Goal: Task Accomplishment & Management: Complete application form

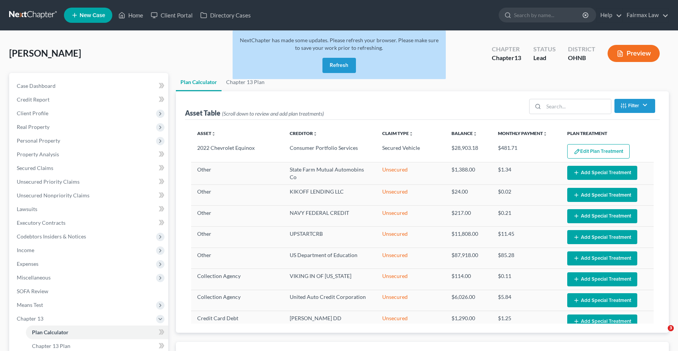
select select "59"
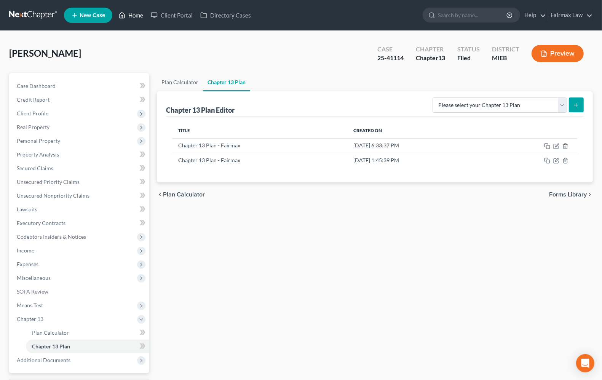
click at [130, 18] on link "Home" at bounding box center [131, 15] width 32 height 14
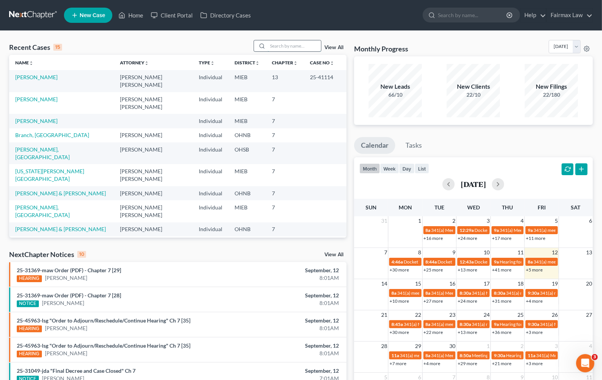
click at [278, 44] on input "search" at bounding box center [294, 45] width 53 height 11
click at [292, 42] on input "search" at bounding box center [294, 45] width 53 height 11
click at [296, 49] on input "search" at bounding box center [294, 45] width 53 height 11
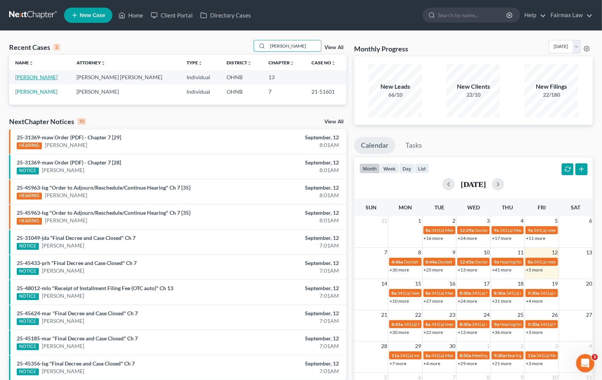
type input "tompkins"
click at [47, 78] on link "[PERSON_NAME]" at bounding box center [36, 77] width 42 height 6
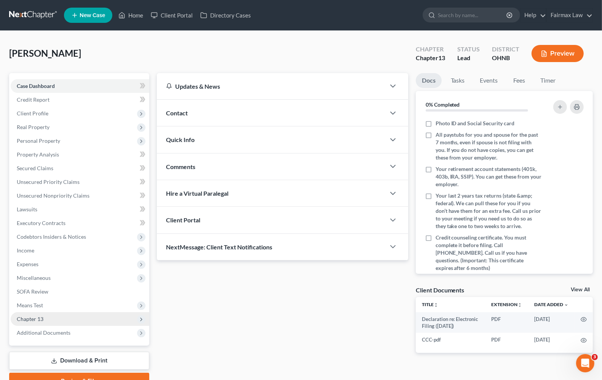
click at [37, 316] on span "Chapter 13" at bounding box center [30, 319] width 27 height 6
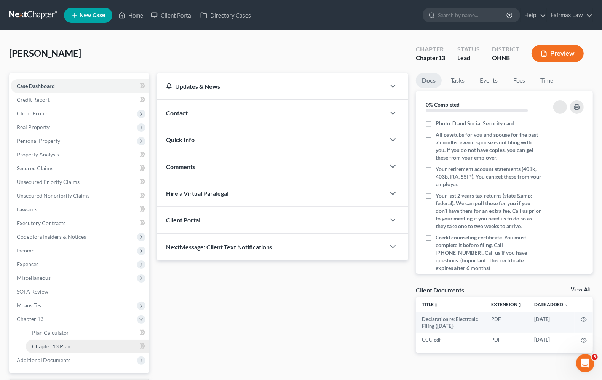
click at [51, 345] on span "Chapter 13 Plan" at bounding box center [51, 346] width 38 height 6
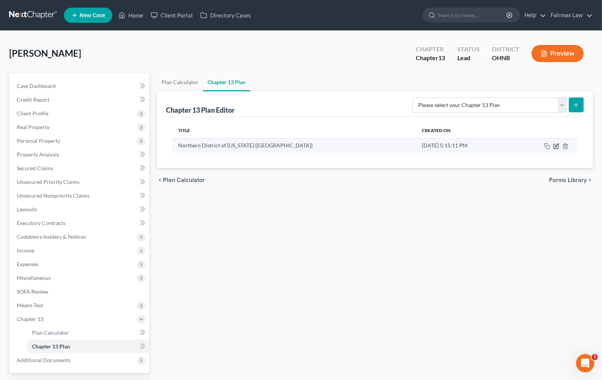
click at [555, 147] on icon "button" at bounding box center [556, 144] width 3 height 3
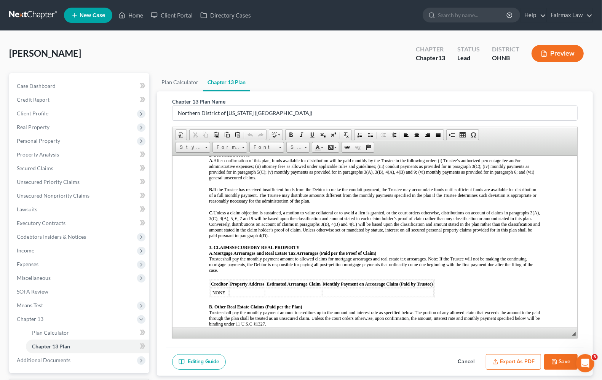
scroll to position [333, 0]
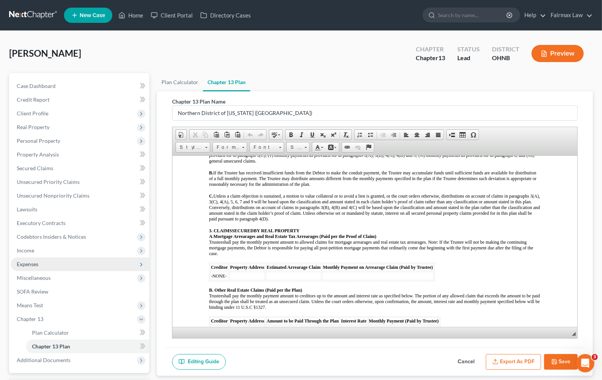
click at [32, 264] on span "Expenses" at bounding box center [28, 264] width 22 height 6
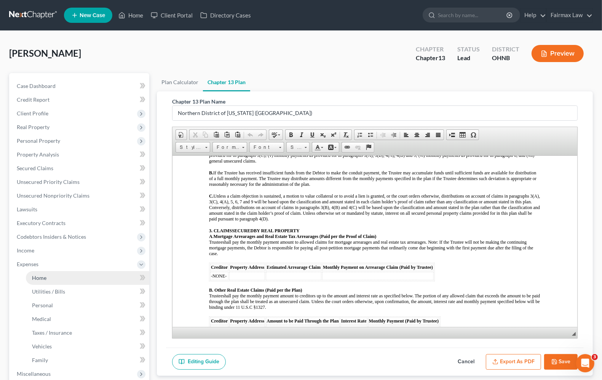
click at [38, 278] on span "Home" at bounding box center [39, 277] width 14 height 6
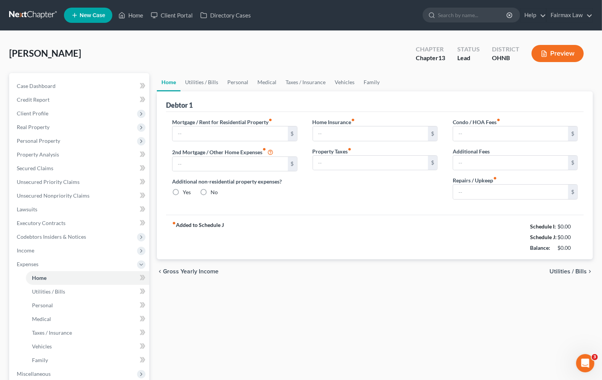
type input "1,850.00"
type input "0.00"
radio input "true"
type input "0.00"
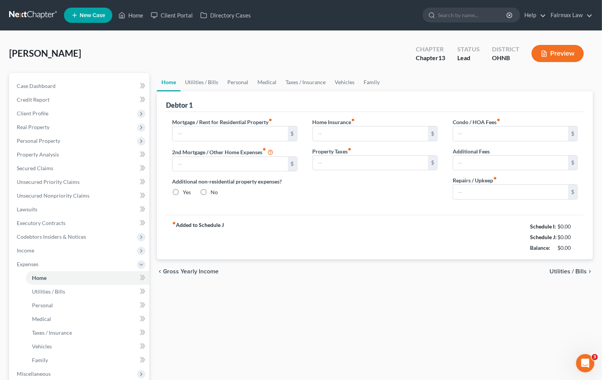
type input "0.00"
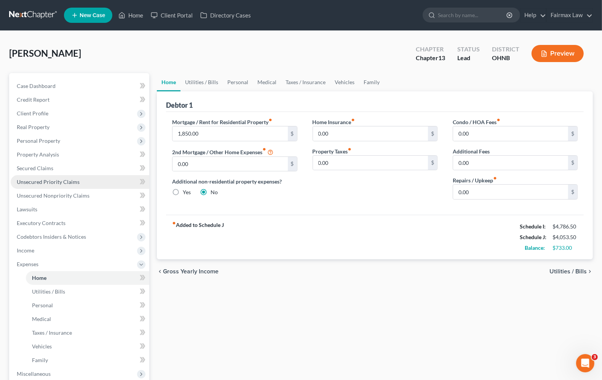
click at [43, 187] on link "Unsecured Priority Claims" at bounding box center [80, 182] width 139 height 14
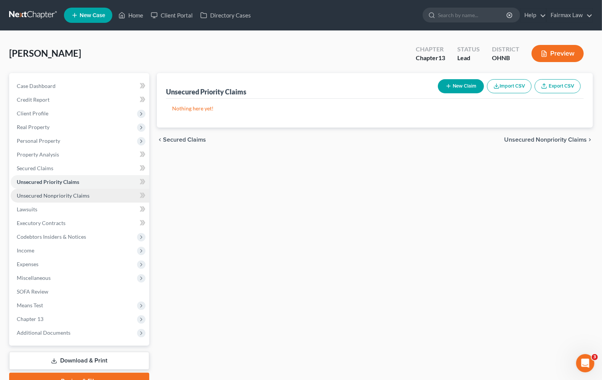
click at [42, 194] on span "Unsecured Nonpriority Claims" at bounding box center [53, 195] width 73 height 6
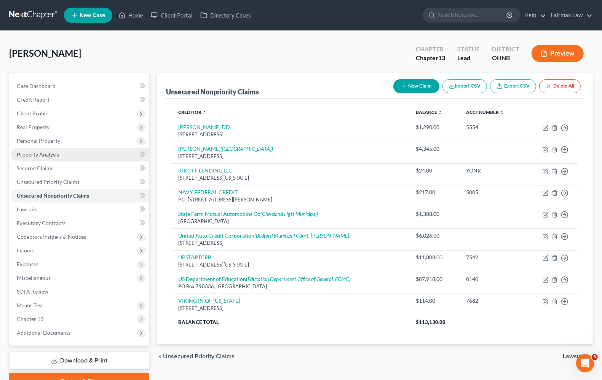
click at [31, 151] on span "Property Analysis" at bounding box center [38, 154] width 42 height 6
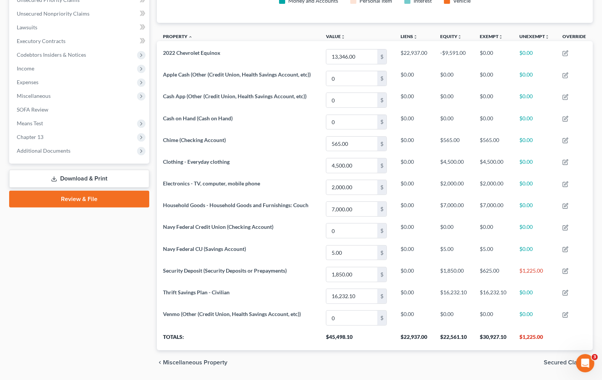
scroll to position [160, 0]
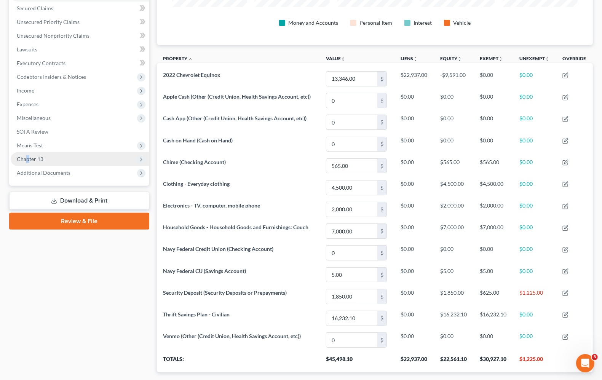
click at [27, 161] on span "Chapter 13" at bounding box center [30, 159] width 27 height 6
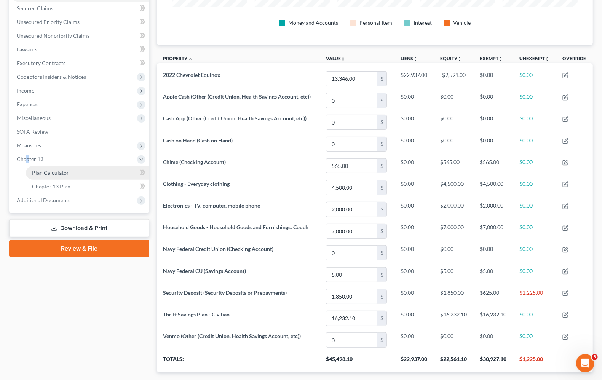
click at [47, 175] on link "Plan Calculator" at bounding box center [87, 173] width 123 height 14
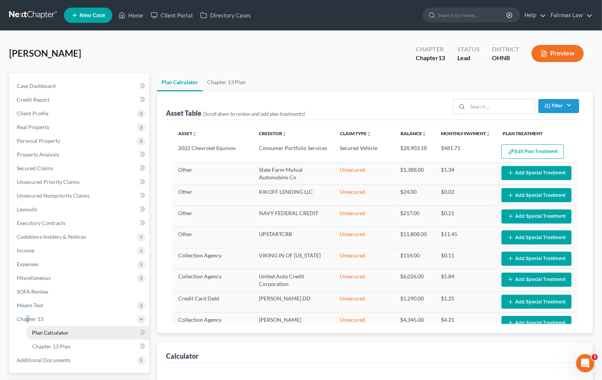
select select "59"
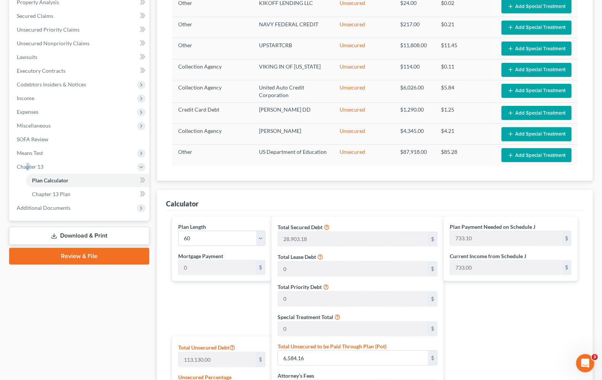
scroll to position [285, 0]
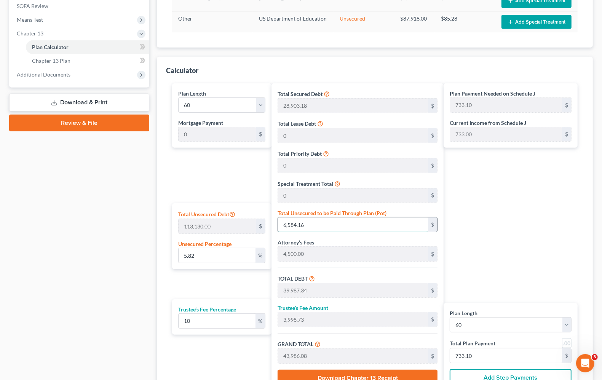
click at [356, 227] on input "6,584.16" at bounding box center [353, 224] width 150 height 14
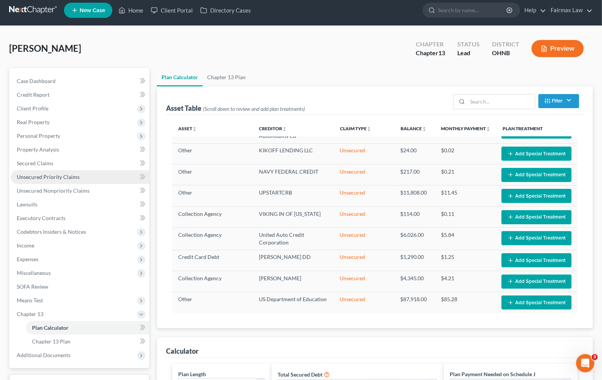
scroll to position [0, 0]
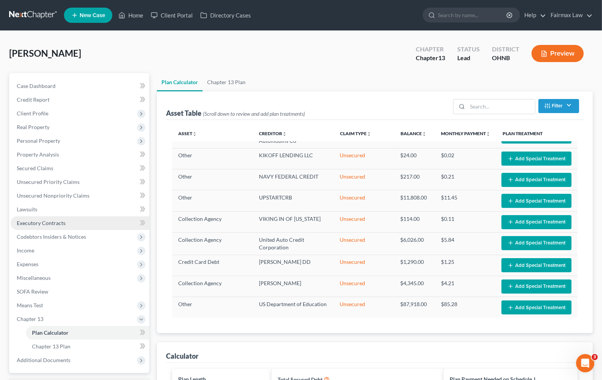
click at [46, 222] on span "Executory Contracts" at bounding box center [41, 223] width 49 height 6
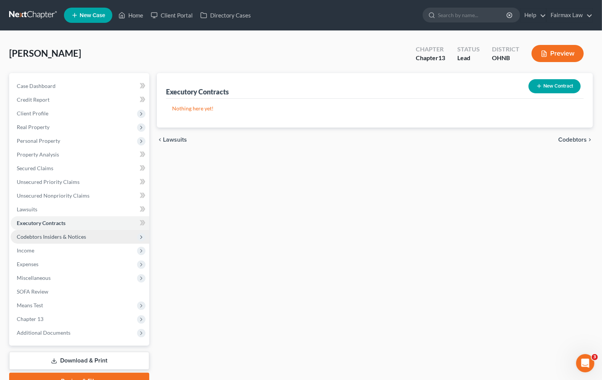
click at [46, 237] on span "Codebtors Insiders & Notices" at bounding box center [51, 236] width 69 height 6
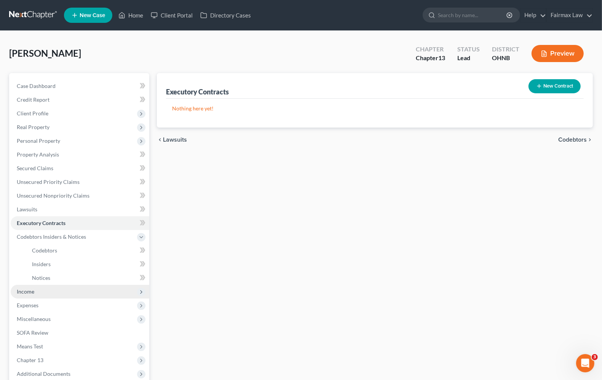
click at [30, 289] on span "Income" at bounding box center [26, 291] width 18 height 6
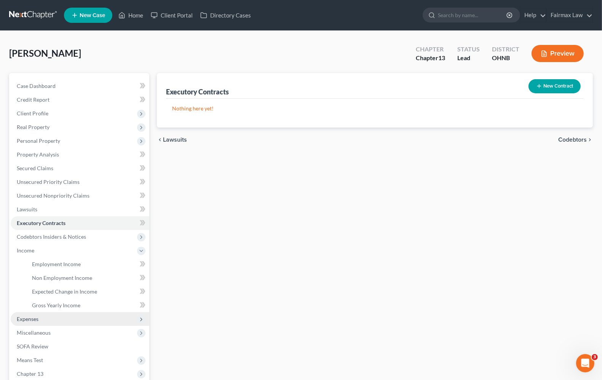
click at [30, 319] on span "Expenses" at bounding box center [28, 319] width 22 height 6
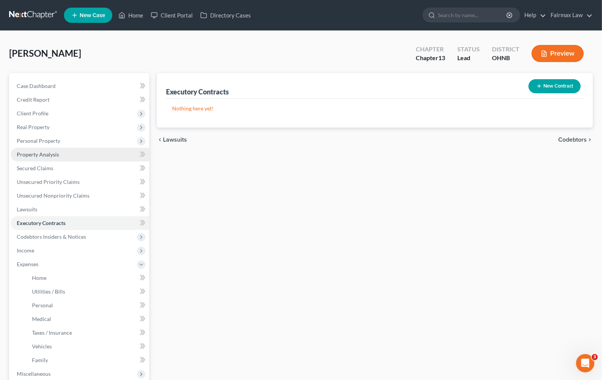
click at [42, 155] on span "Property Analysis" at bounding box center [38, 154] width 42 height 6
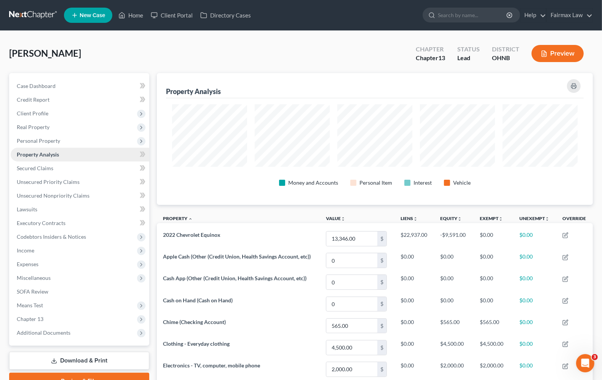
scroll to position [380450, 380146]
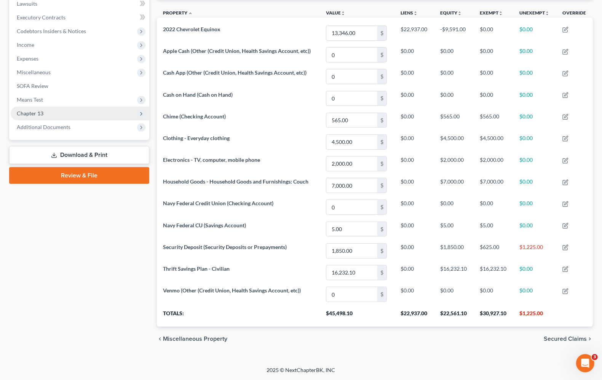
click at [41, 110] on span "Chapter 13" at bounding box center [30, 113] width 27 height 6
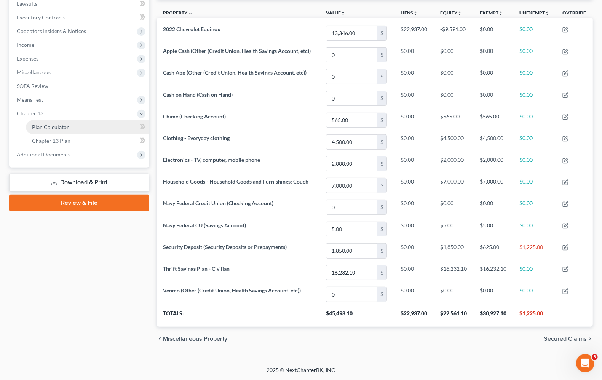
click at [67, 124] on span "Plan Calculator" at bounding box center [50, 127] width 37 height 6
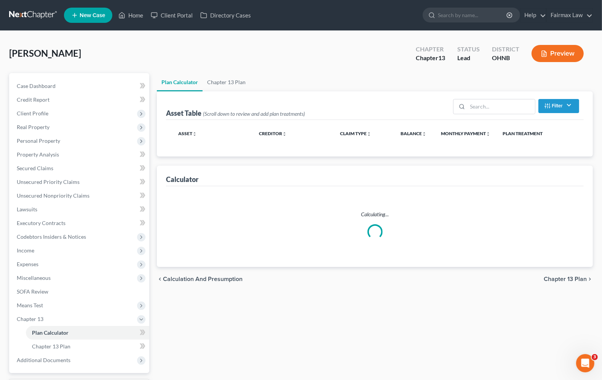
select select "59"
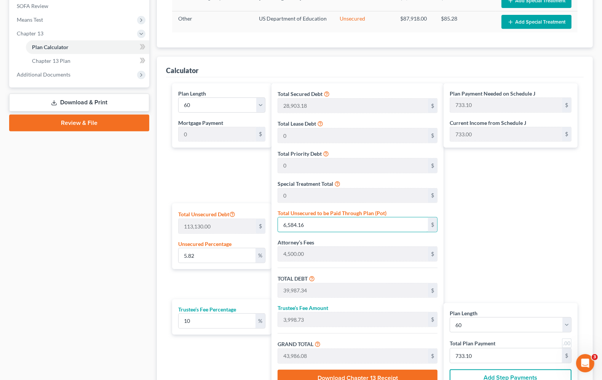
type input "0.0008839388314328649"
type input "1"
type input "33,404.18"
type input "3,340.41"
type input "36,744.59"
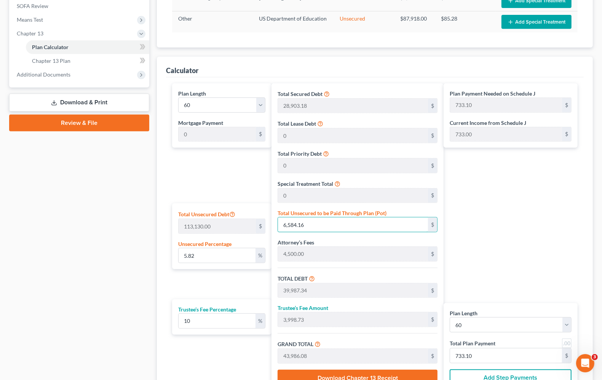
type input "612.40"
type input "0.010607265977194379"
type input "12"
type input "33,415.18"
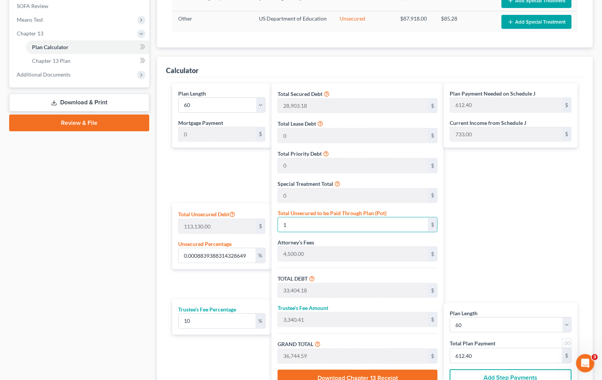
type input "3,341.51"
type input "36,756.69"
type input "612.61"
type input "0.10784053743480952"
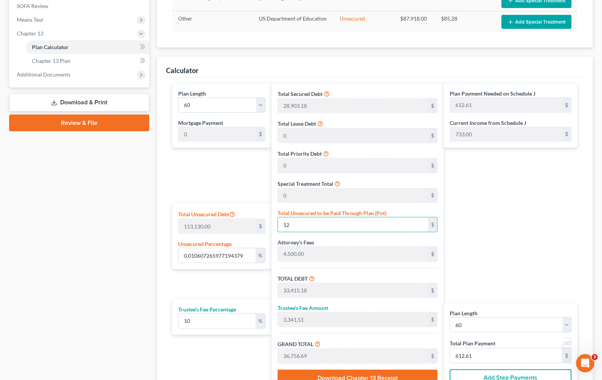
type input "122"
type input "33,525.18"
type input "3,352.51"
type input "36,877.69"
type input "614.62"
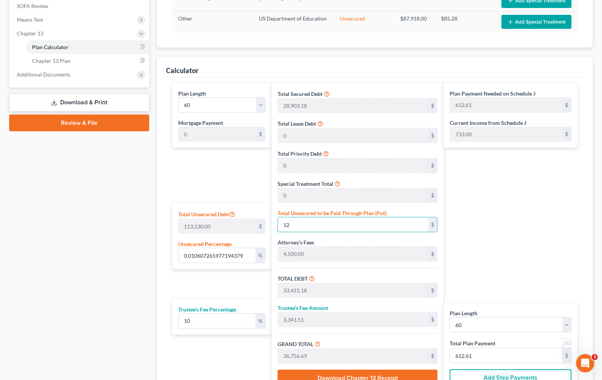
type input "614.62"
type input "1.0828250685052594"
type input "1225"
type input "34,628.18"
type input "3,462.81"
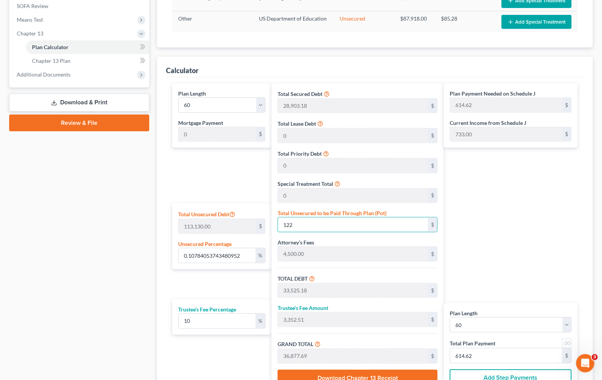
type input "38,090.99"
type input "634.84"
type input "1,225.00"
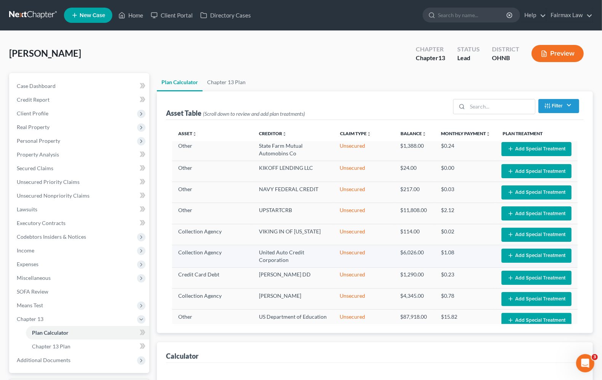
scroll to position [37, 0]
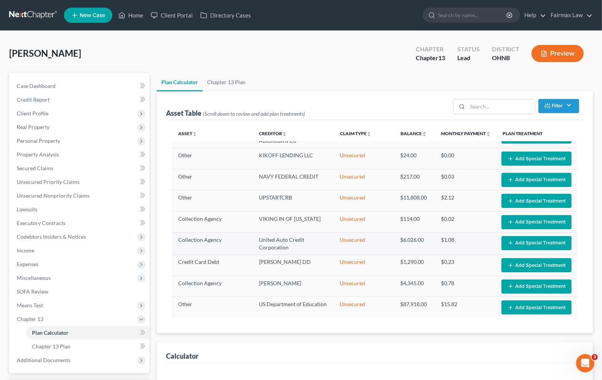
select select "59"
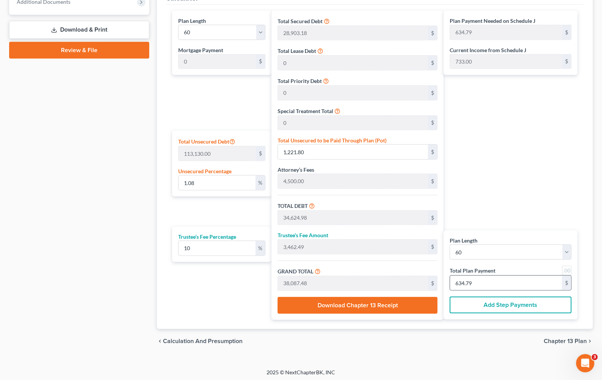
scroll to position [363, 0]
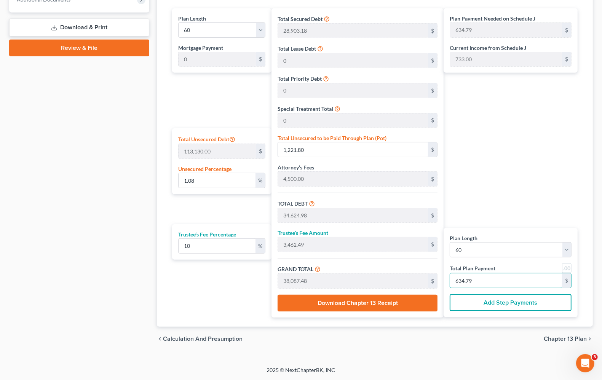
type input "0"
type input "327.27"
type input "32.72"
type input "360.00"
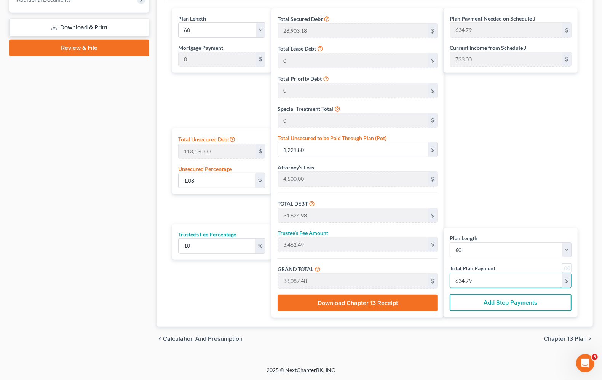
type input "6"
type input "3,436.36"
type input "343.63"
type input "3,780.00"
type input "63"
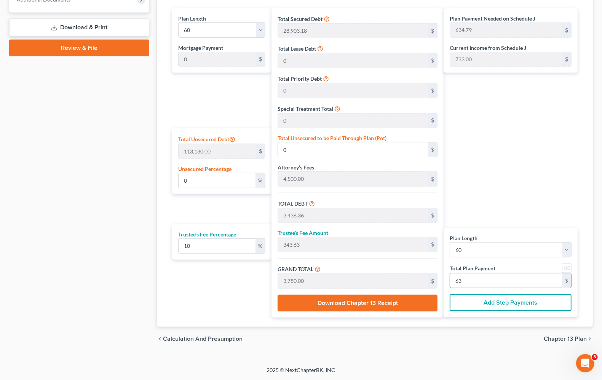
type input "1.04"
type input "1,178.63"
type input "34,581.81"
type input "3,458.18"
type input "38,040.00"
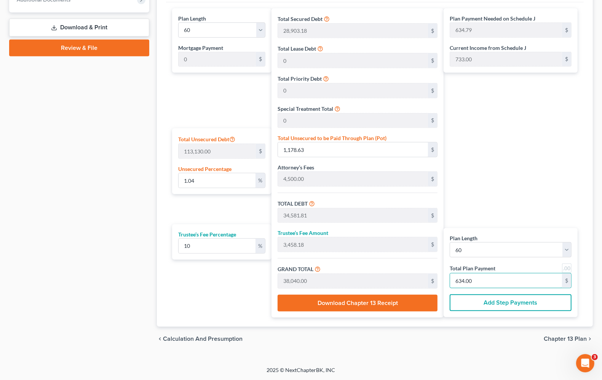
type input "634.00"
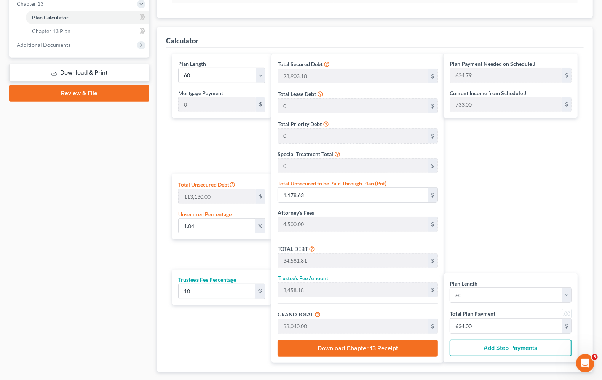
click at [117, 235] on div "Case Dashboard Payments Invoices Payments Payments Credit Report Client Profile" at bounding box center [79, 77] width 148 height 638
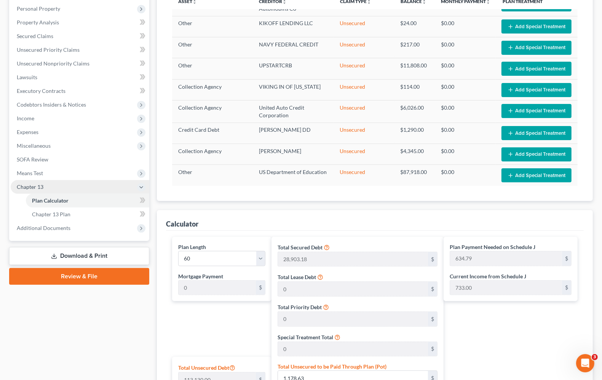
scroll to position [125, 0]
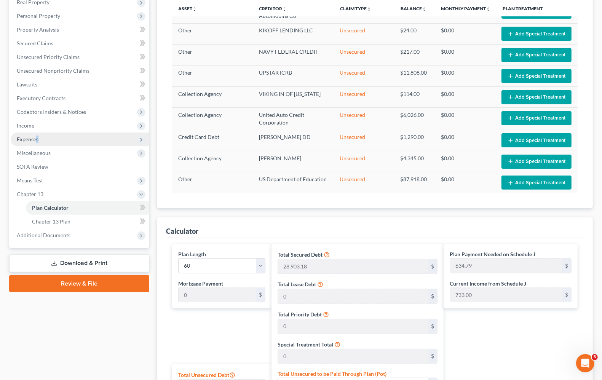
click at [37, 137] on span "Expenses" at bounding box center [28, 139] width 22 height 6
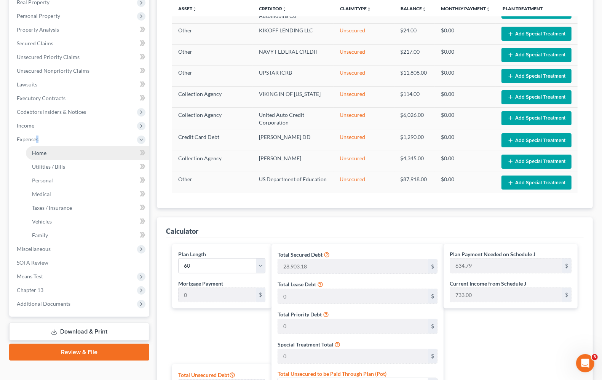
click at [39, 151] on span "Home" at bounding box center [39, 153] width 14 height 6
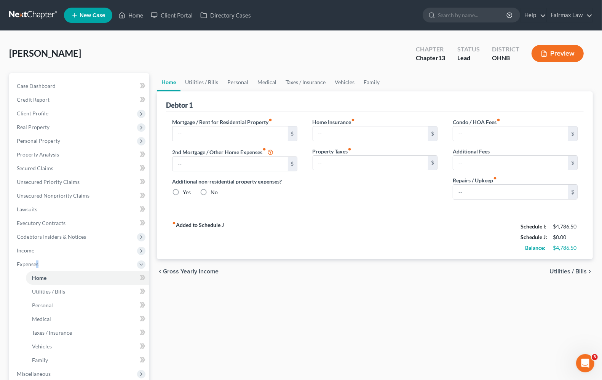
type input "1,850.00"
type input "0.00"
radio input "true"
type input "0.00"
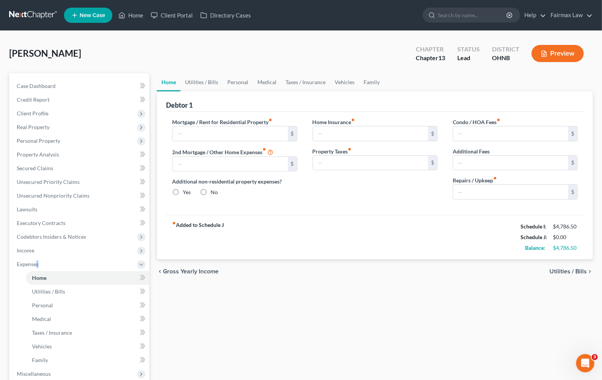
type input "0.00"
click at [577, 274] on span "Utilities / Bills" at bounding box center [567, 271] width 37 height 6
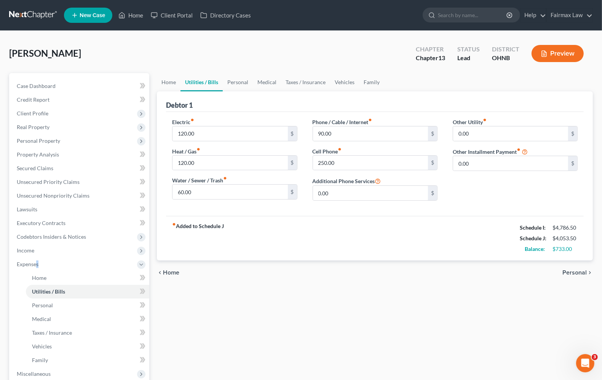
click at [577, 274] on span "Personal" at bounding box center [574, 272] width 24 height 6
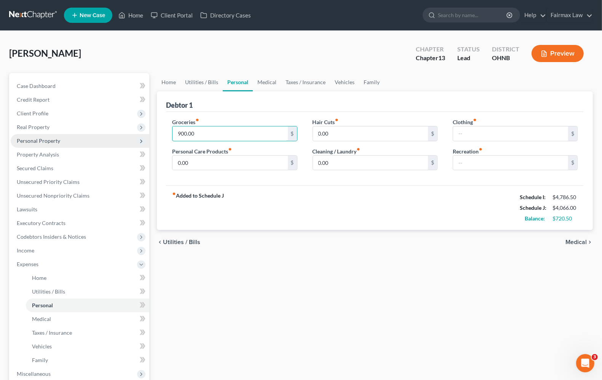
type input "900.00"
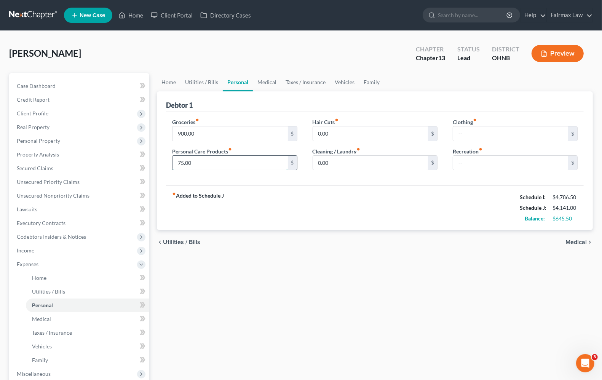
type input "75.00"
click at [333, 162] on input "0.00" at bounding box center [370, 163] width 115 height 14
click at [316, 132] on input "0.00" at bounding box center [370, 133] width 115 height 14
type input "50.00"
type input "45.00"
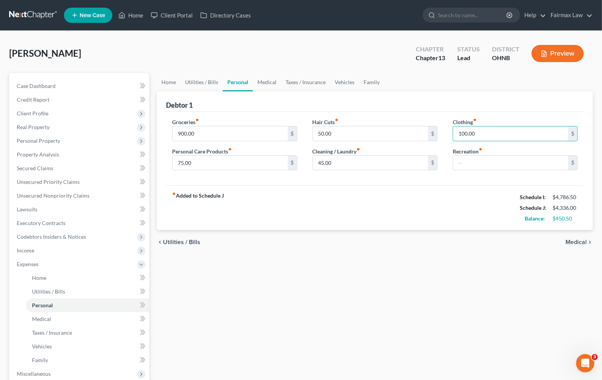
type input "100.00"
type input "716.50"
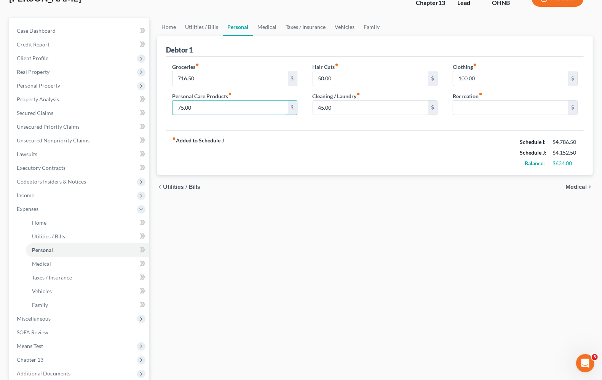
scroll to position [134, 0]
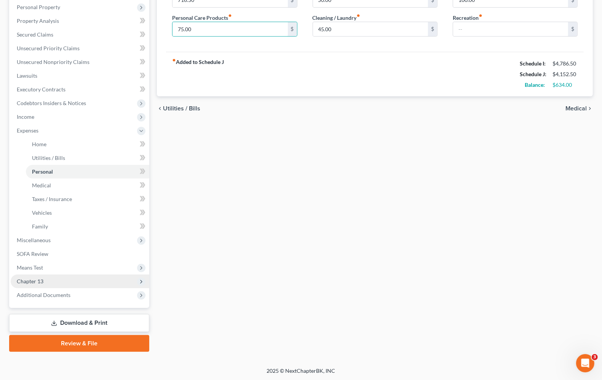
click at [33, 285] on span "Chapter 13" at bounding box center [80, 281] width 139 height 14
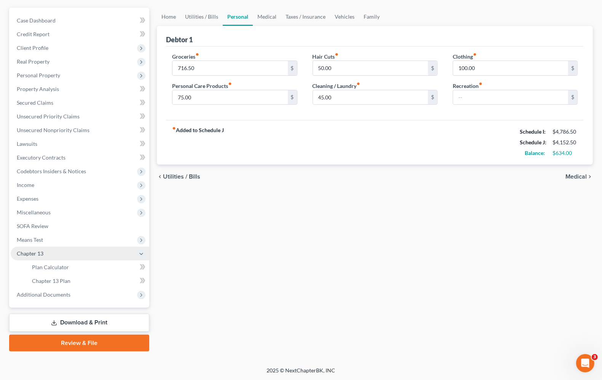
scroll to position [65, 0]
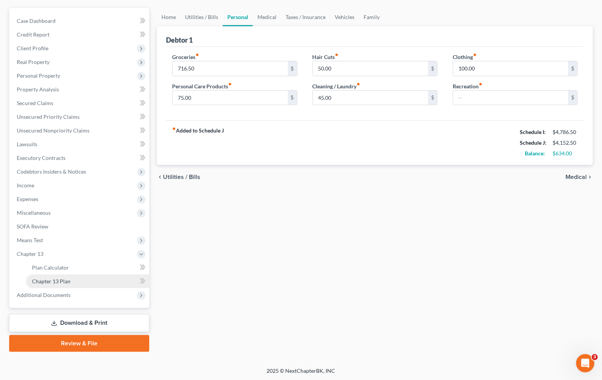
click at [67, 282] on span "Chapter 13 Plan" at bounding box center [51, 281] width 38 height 6
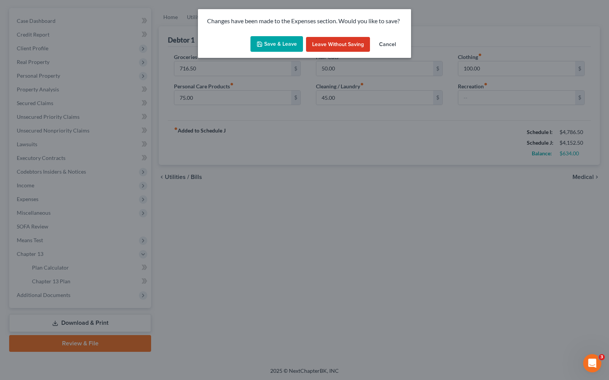
click at [294, 43] on button "Save & Leave" at bounding box center [276, 44] width 53 height 16
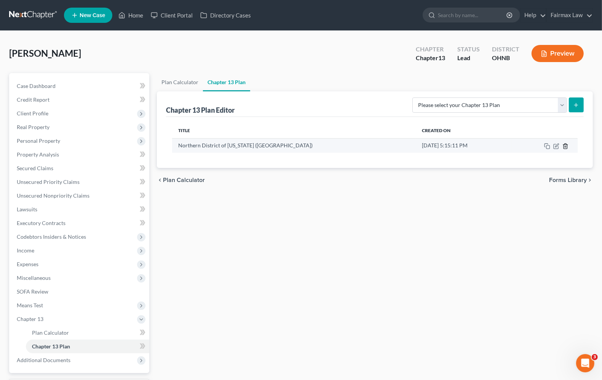
click at [566, 145] on icon "button" at bounding box center [565, 146] width 6 height 6
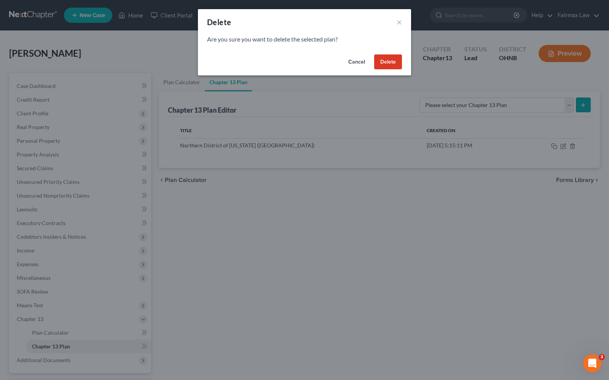
click at [389, 59] on button "Delete" at bounding box center [388, 61] width 28 height 15
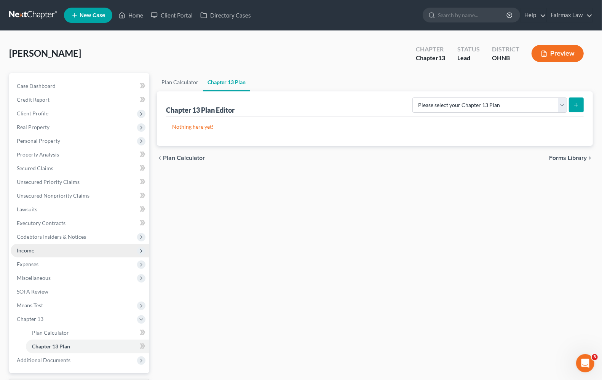
click at [30, 253] on span "Income" at bounding box center [80, 251] width 139 height 14
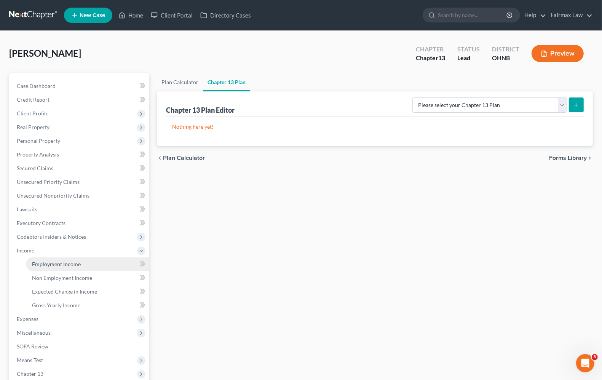
click at [69, 263] on span "Employment Income" at bounding box center [56, 264] width 49 height 6
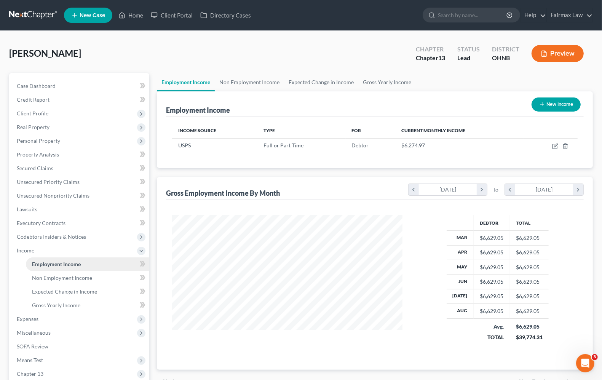
scroll to position [137, 245]
click at [72, 280] on span "Non Employment Income" at bounding box center [62, 277] width 60 height 6
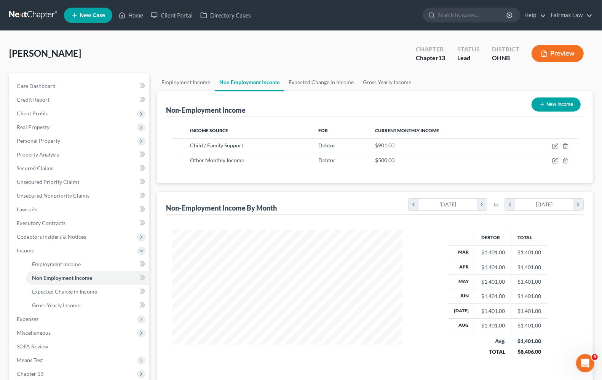
scroll to position [137, 245]
